Goal: Information Seeking & Learning: Learn about a topic

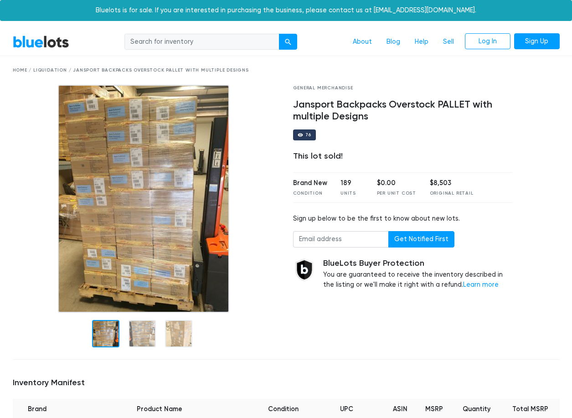
click at [547, 252] on div at bounding box center [542, 218] width 47 height 267
click at [511, 335] on div "General Merchandise Jansport Backpacks Overstock PALLET with multiple Designs 7…" at bounding box center [403, 218] width 234 height 267
click at [46, 71] on div "Home / Liquidation / Jansport Backpacks Overstock PALLET with multiple Designs" at bounding box center [286, 70] width 547 height 7
click at [171, 70] on div "Home / Liquidation / Jansport Backpacks Overstock PALLET with multiple Designs" at bounding box center [286, 70] width 547 height 7
click at [448, 42] on link "Sell" at bounding box center [448, 41] width 26 height 17
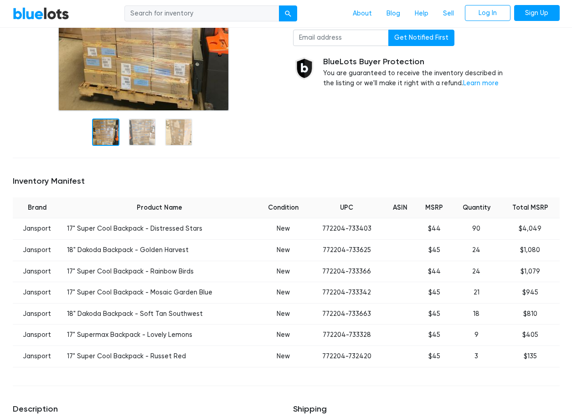
scroll to position [273, 0]
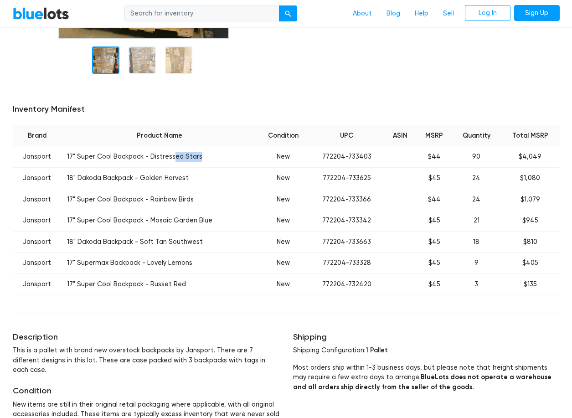
drag, startPoint x: 226, startPoint y: 164, endPoint x: 232, endPoint y: 165, distance: 6.5
click at [232, 165] on td "17" Super Cool Backpack - Distressed Stars" at bounding box center [158, 156] width 195 height 21
click at [235, 166] on td "17" Super Cool Backpack - Distressed Stars" at bounding box center [158, 156] width 195 height 21
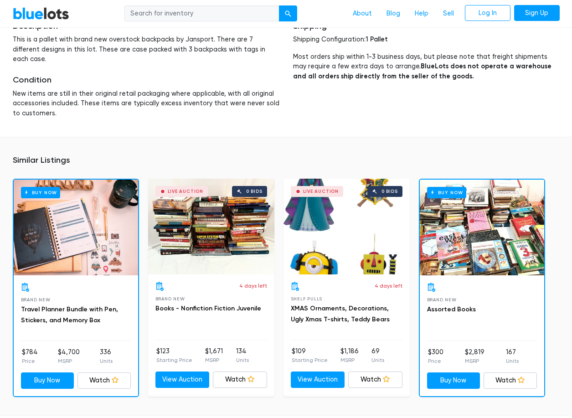
scroll to position [583, 0]
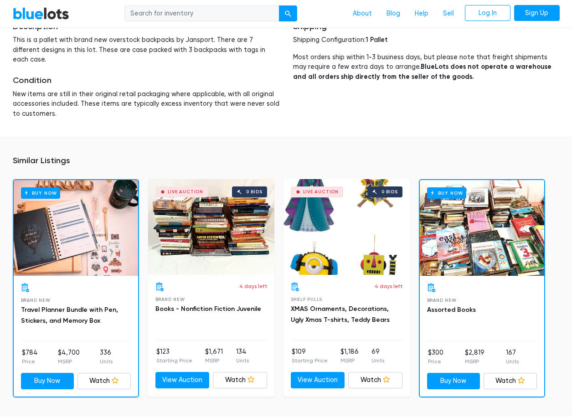
click at [56, 156] on h5 "Similar Listings" at bounding box center [286, 161] width 547 height 10
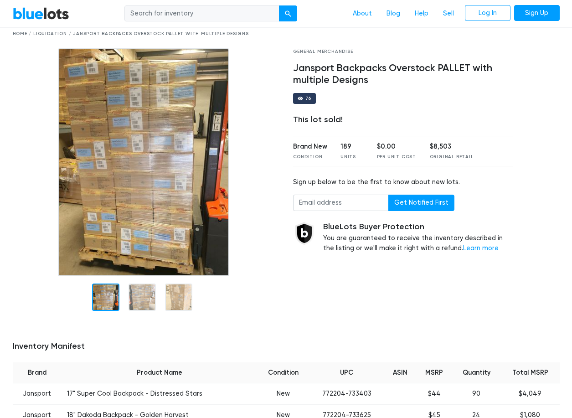
scroll to position [0, 0]
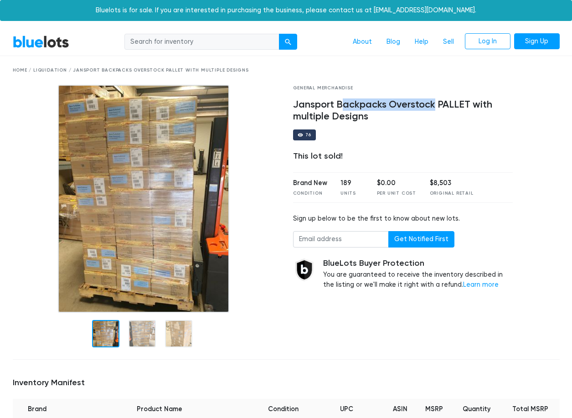
drag, startPoint x: 340, startPoint y: 103, endPoint x: 434, endPoint y: 103, distance: 94.3
click at [434, 103] on h4 "Jansport Backpacks Overstock PALLET with multiple Designs" at bounding box center [403, 111] width 220 height 24
copy h4 "ackpacks Overstock"
click at [164, 42] on input "search" at bounding box center [201, 42] width 155 height 16
paste input "ackpacks Overstock"
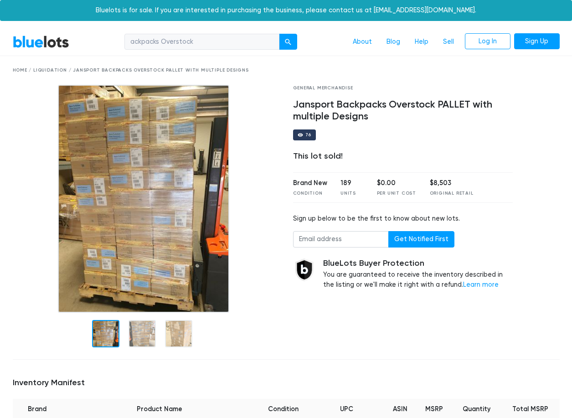
type input "ackpacks Overstock"
click at [279, 34] on button "submit" at bounding box center [288, 42] width 18 height 16
drag, startPoint x: 337, startPoint y: 102, endPoint x: 433, endPoint y: 106, distance: 95.7
click at [433, 106] on h4 "Jansport Backpacks Overstock PALLET with multiple Designs" at bounding box center [403, 111] width 220 height 24
copy h4 "Backpacks Overstock"
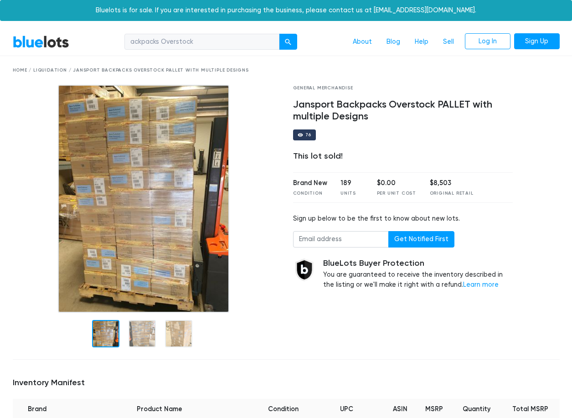
paste input "Backpacks Overstock"
drag, startPoint x: 257, startPoint y: 44, endPoint x: -18, endPoint y: 1, distance: 278.8
paste input "Backpac"
type input "Backpacks Overstock"
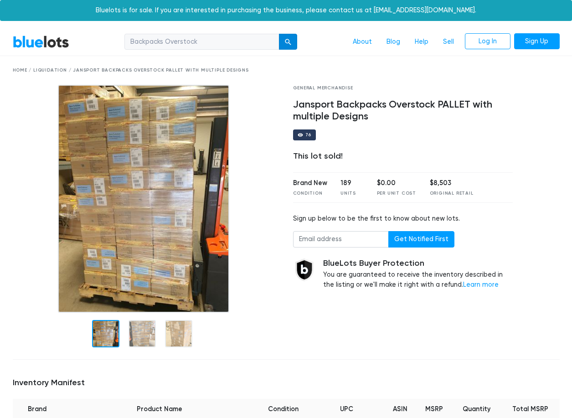
click at [296, 42] on button "submit" at bounding box center [288, 42] width 18 height 16
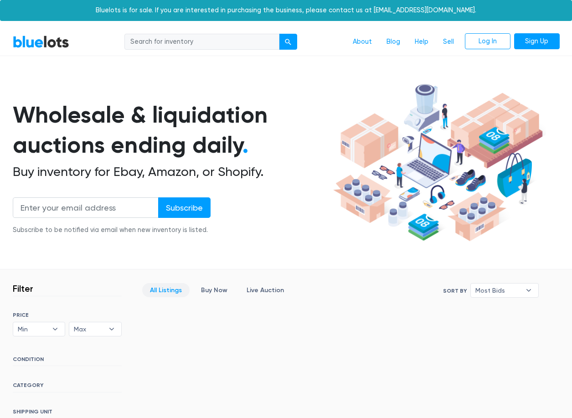
click at [223, 50] on div "About Blog Help Sell Log In Sign Up" at bounding box center [318, 41] width 483 height 17
paste input "Backpacks Overstock"
type input "Backpacks"
click at [279, 34] on button "submit" at bounding box center [288, 42] width 18 height 16
drag, startPoint x: 391, startPoint y: 266, endPoint x: 386, endPoint y: 266, distance: 5.0
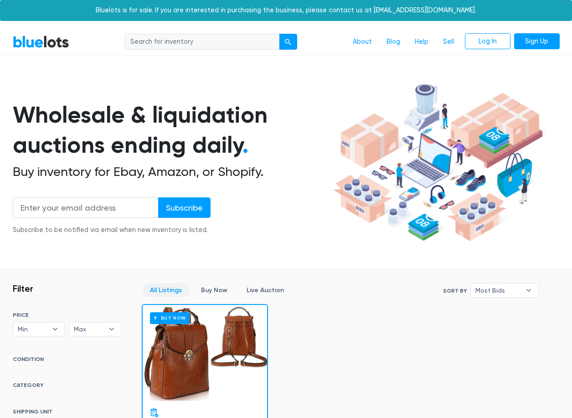
click at [201, 44] on input "search" at bounding box center [201, 42] width 155 height 16
type input "Backpacks"
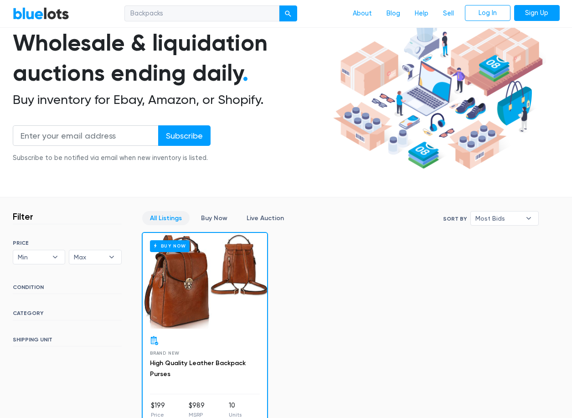
scroll to position [182, 0]
